Goal: Obtain resource: Download file/media

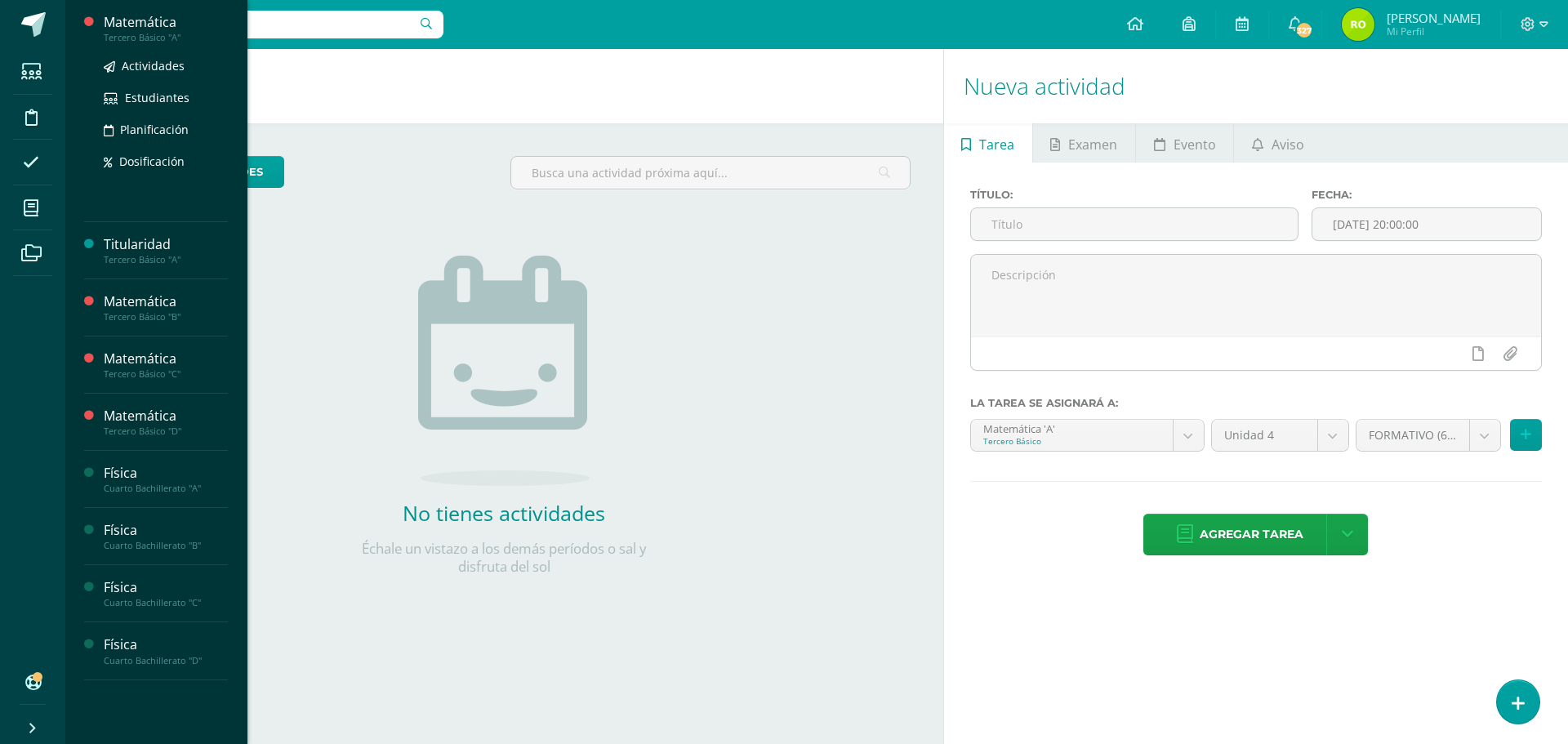
click at [155, 23] on div "Matemática" at bounding box center [165, 22] width 124 height 19
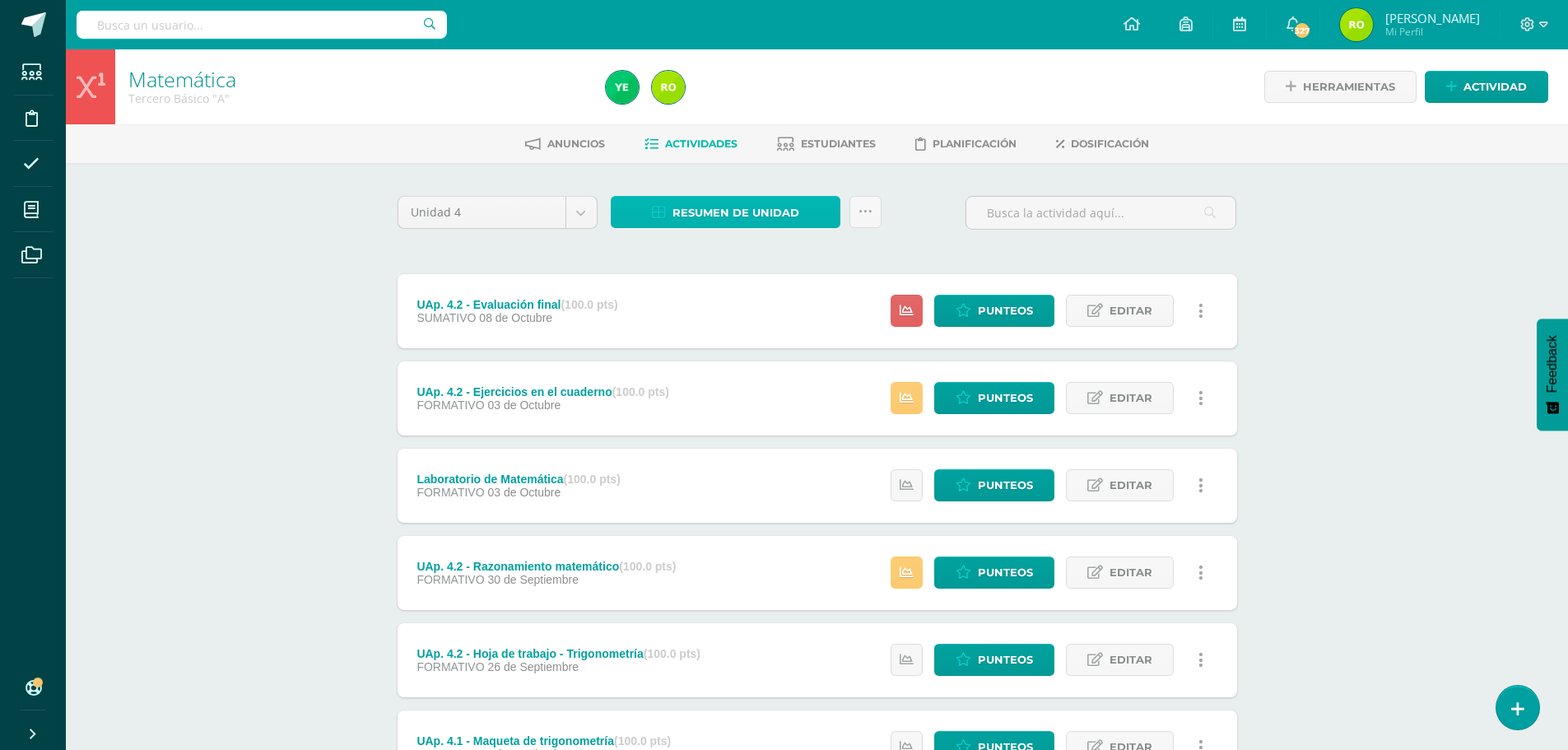
click at [705, 207] on span "Resumen de unidad" at bounding box center [735, 212] width 126 height 30
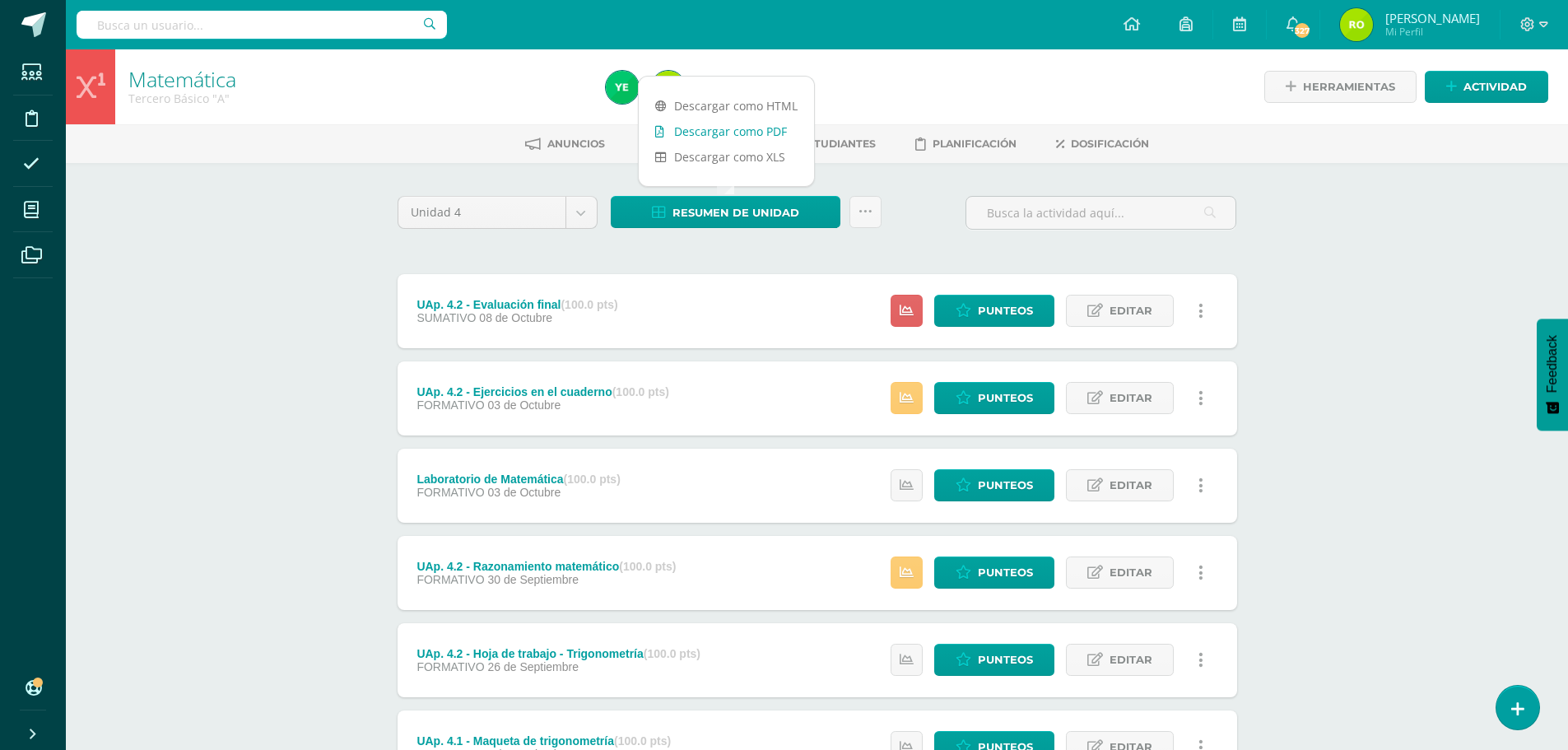
click at [713, 136] on link "Descargar como PDF" at bounding box center [725, 131] width 175 height 26
click at [201, 354] on div "Matemática Tercero Básico "A" Herramientas Detalle de asistencias Actividad Anu…" at bounding box center [817, 559] width 1502 height 1019
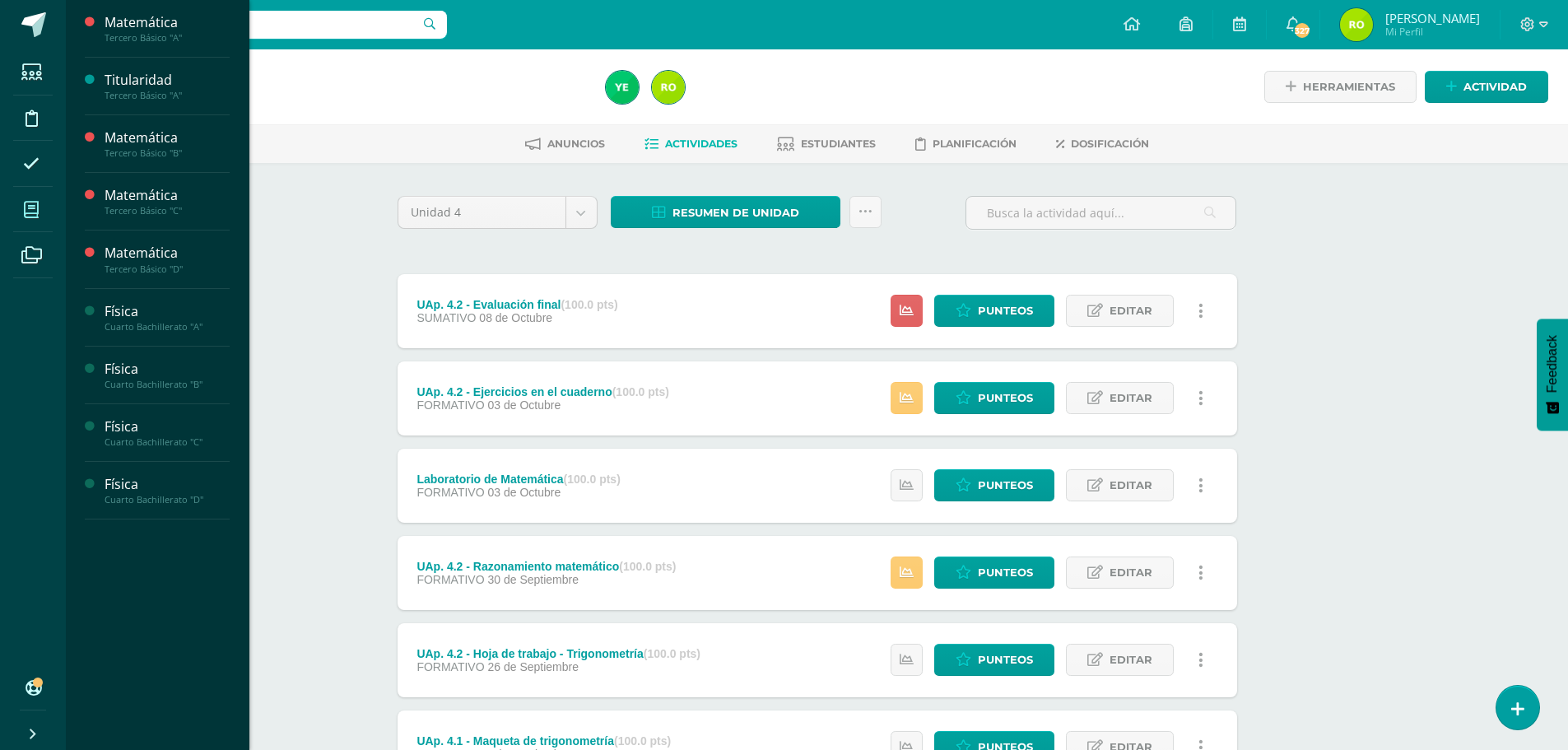
click at [27, 213] on icon at bounding box center [31, 210] width 15 height 16
click at [99, 200] on div at bounding box center [95, 284] width 20 height 197
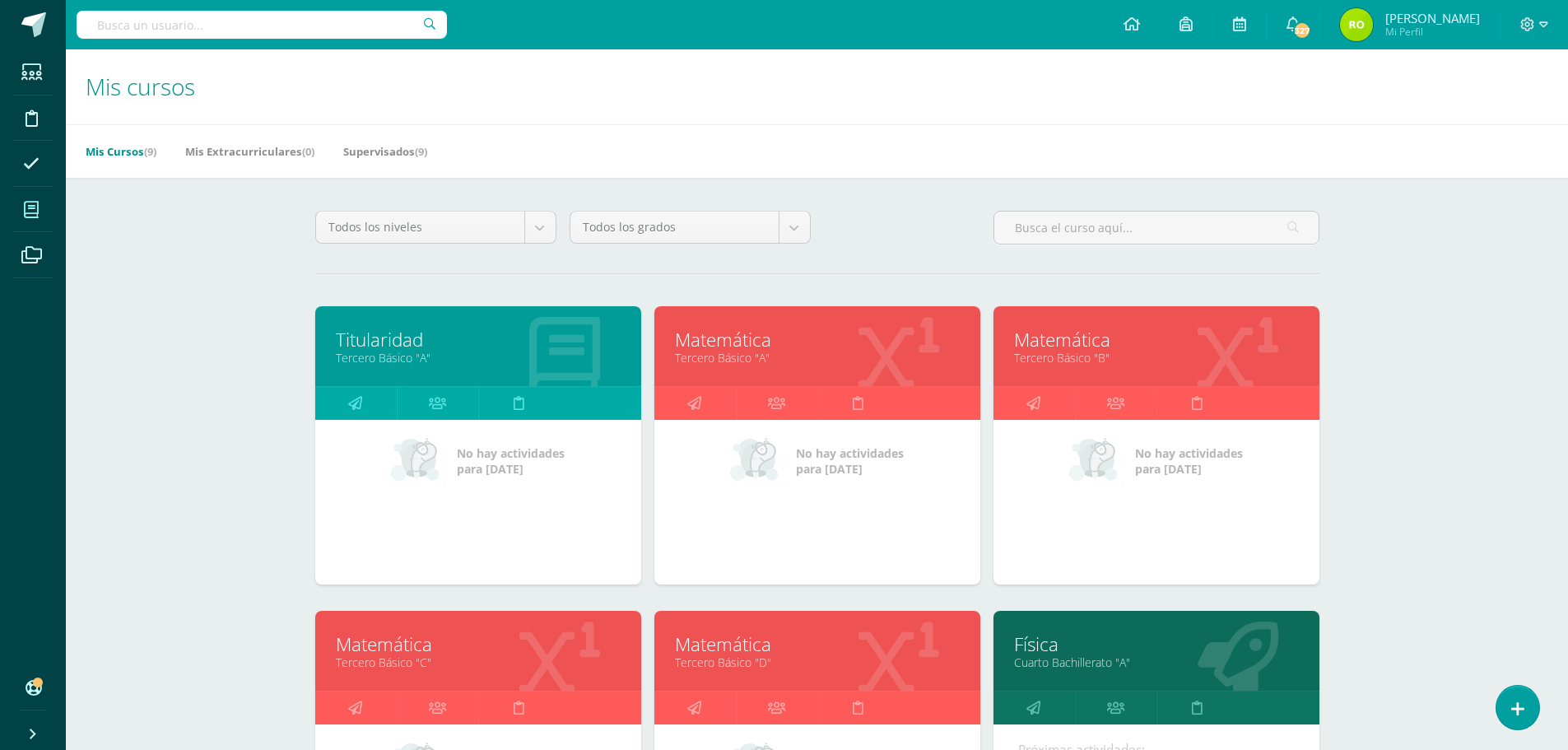
click at [386, 660] on link "Tercero Básico "C"" at bounding box center [478, 662] width 285 height 16
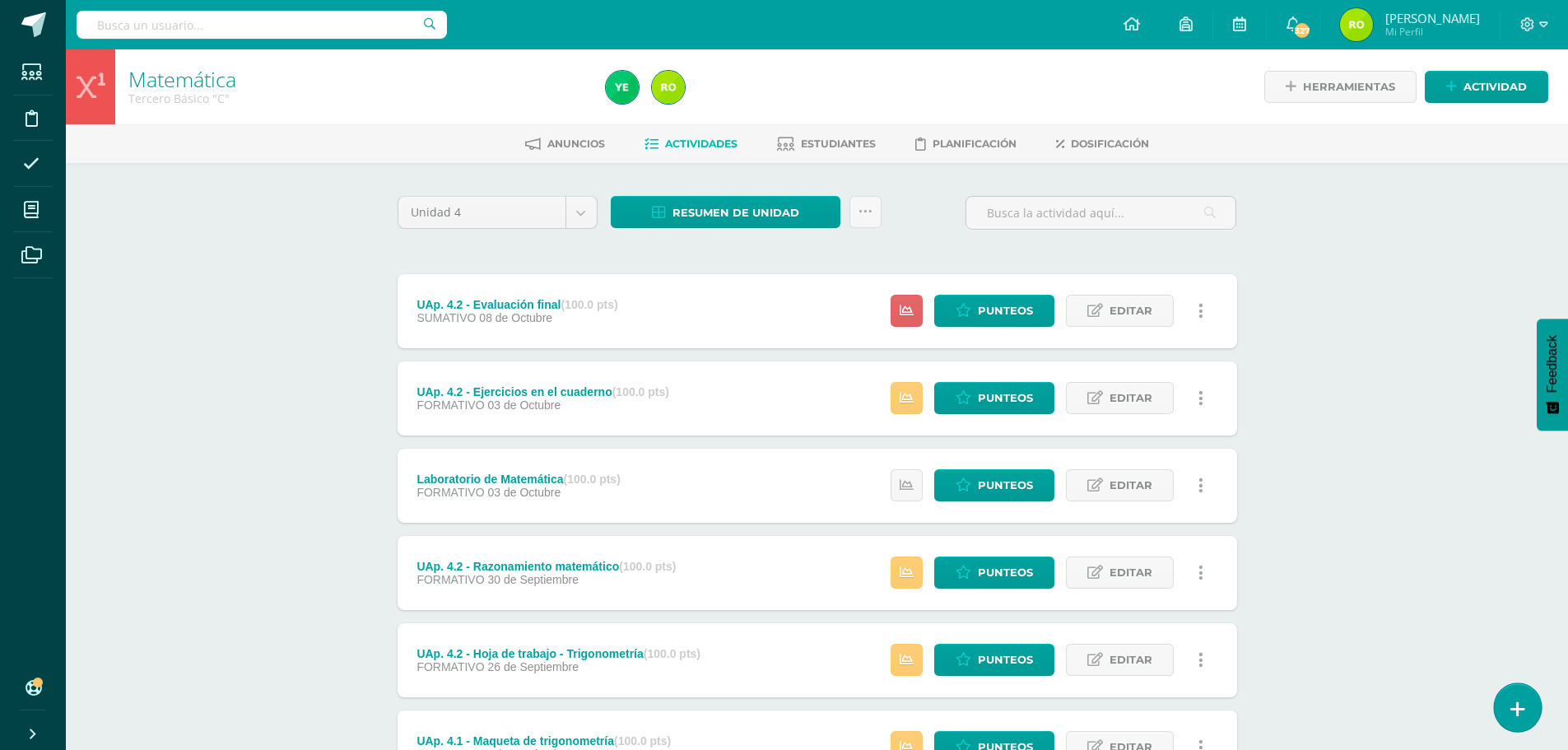
click at [1519, 707] on icon at bounding box center [1518, 709] width 15 height 19
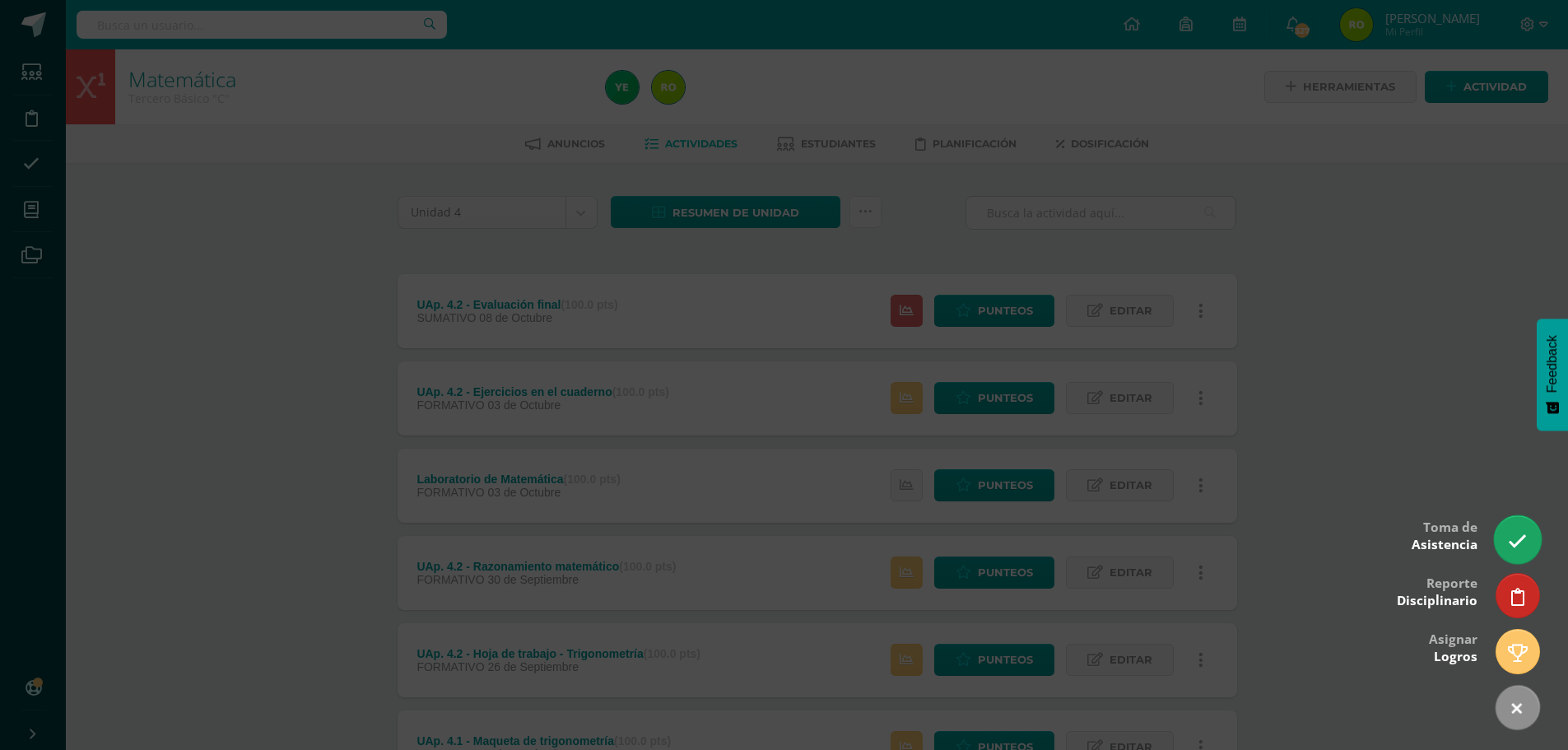
click at [1524, 549] on icon at bounding box center [1518, 541] width 19 height 19
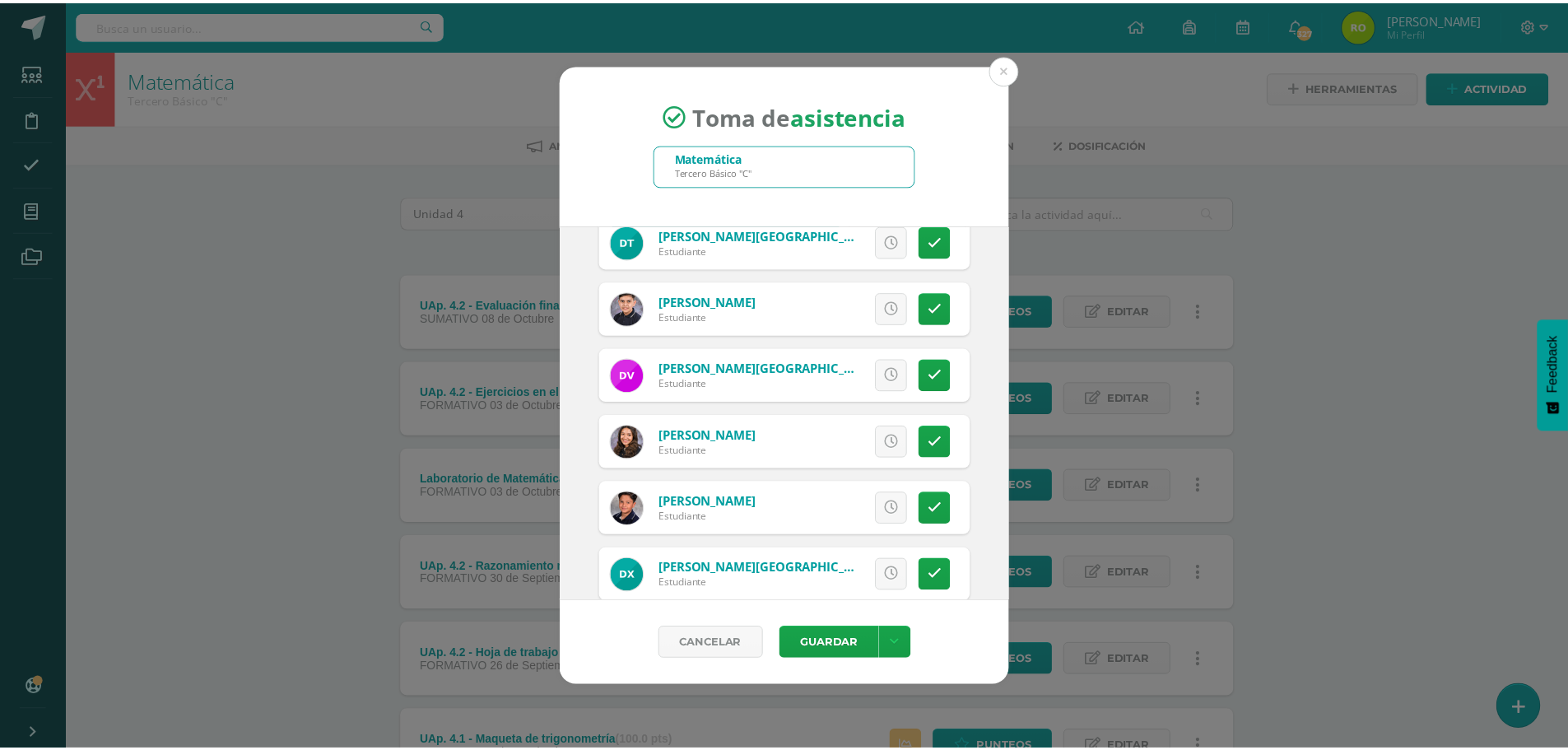
scroll to position [2580, 0]
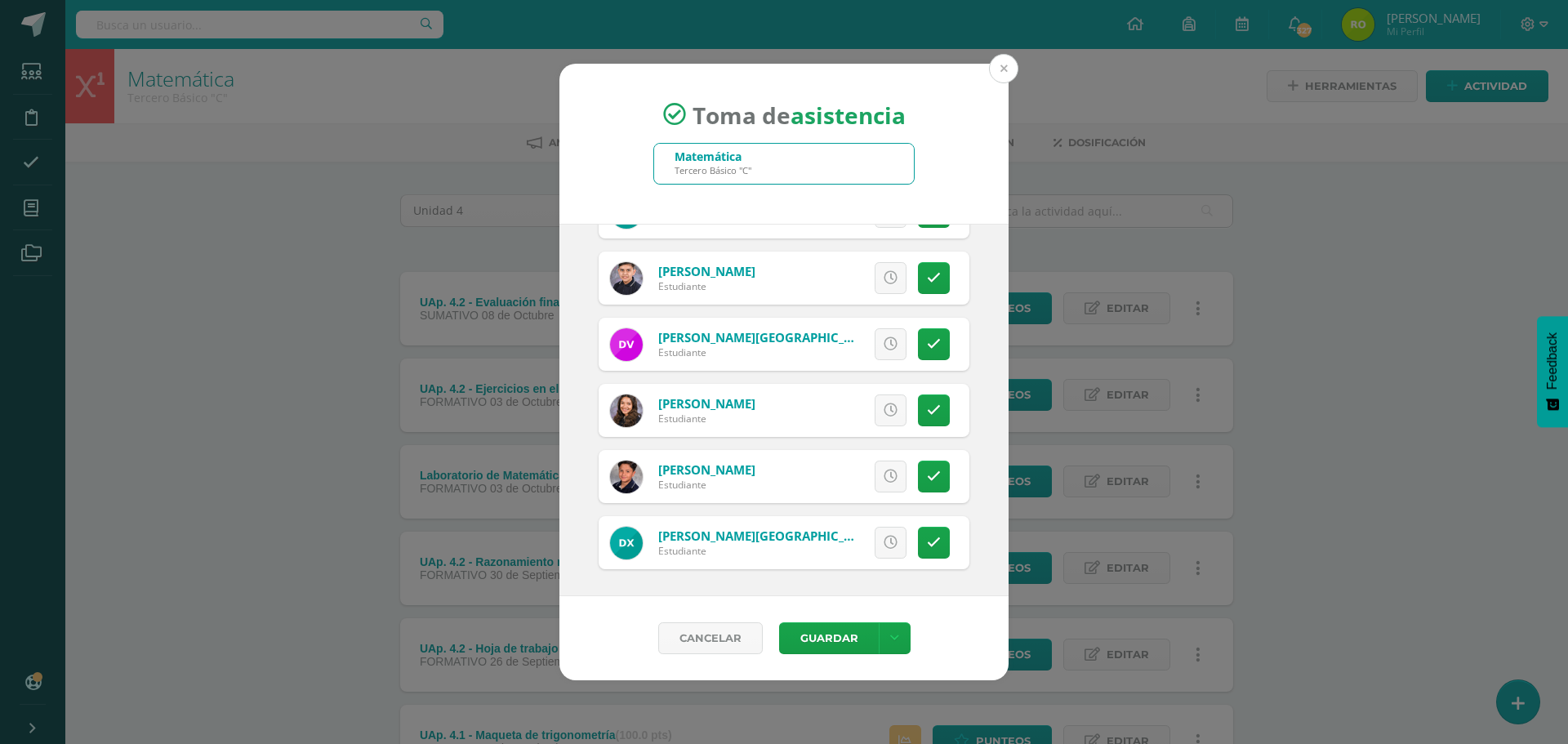
click at [1006, 74] on button at bounding box center [1003, 68] width 29 height 29
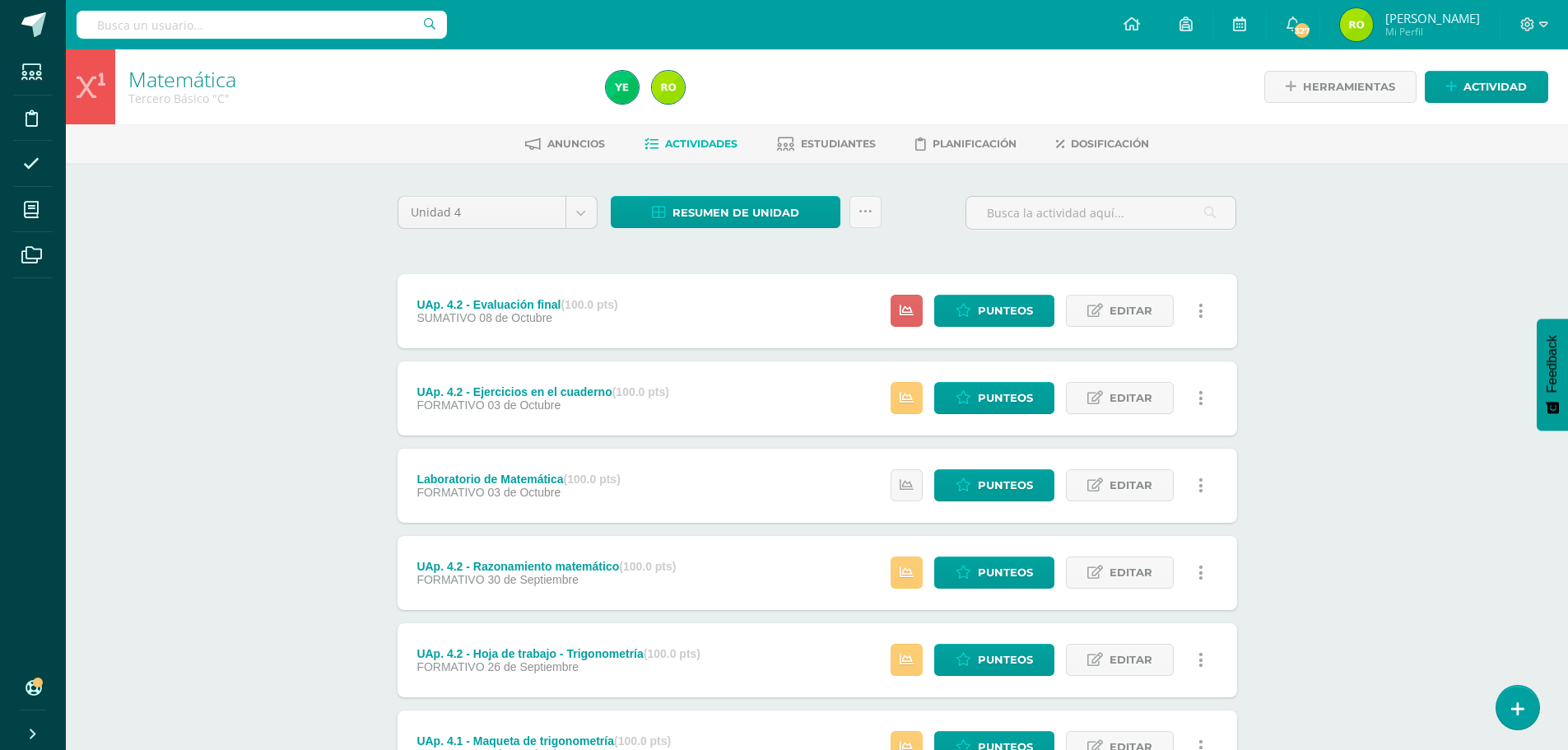
click at [268, 350] on div "Matemática Tercero Básico "C" Herramientas Detalle de asistencias Actividad Anu…" at bounding box center [817, 559] width 1502 height 1019
